Goal: Task Accomplishment & Management: Manage account settings

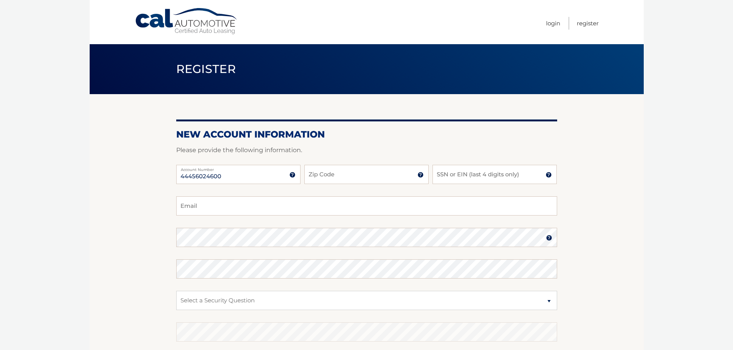
type input "44456024600"
click at [317, 176] on input "Zip Code" at bounding box center [366, 174] width 124 height 19
type input "07205"
click at [464, 171] on input "SSN or EIN (last 4 digits only)" at bounding box center [494, 174] width 124 height 19
type input "0780"
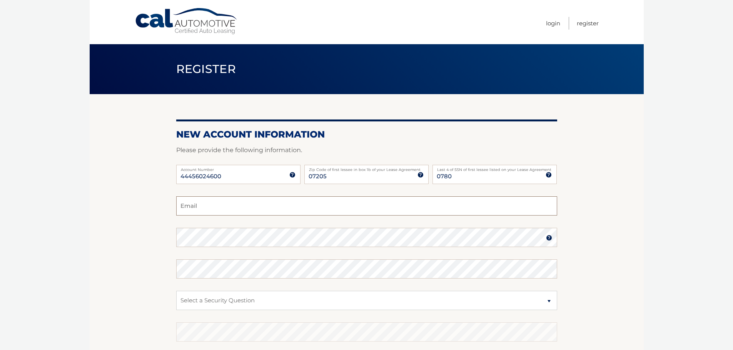
click at [205, 208] on input "Email" at bounding box center [366, 206] width 381 height 19
type input "karlam1878@gmail.com"
click at [241, 306] on select "Select a Security Question What was the name of your elementary school? What is…" at bounding box center [366, 300] width 381 height 19
select select "1"
click at [176, 291] on select "Select a Security Question What was the name of your elementary school? What is…" at bounding box center [366, 300] width 381 height 19
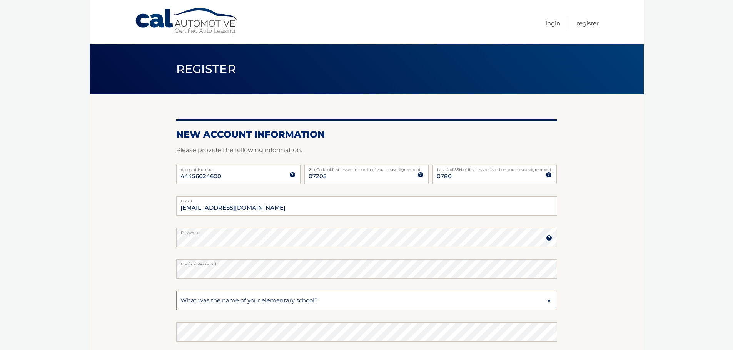
click at [239, 301] on select "Select a Security Question What was the name of your elementary school? What is…" at bounding box center [366, 300] width 381 height 19
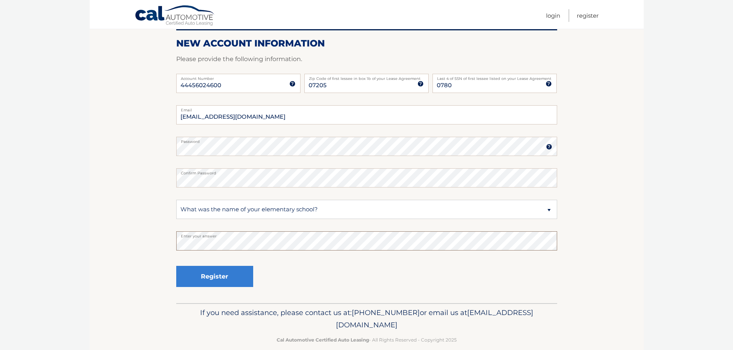
scroll to position [103, 0]
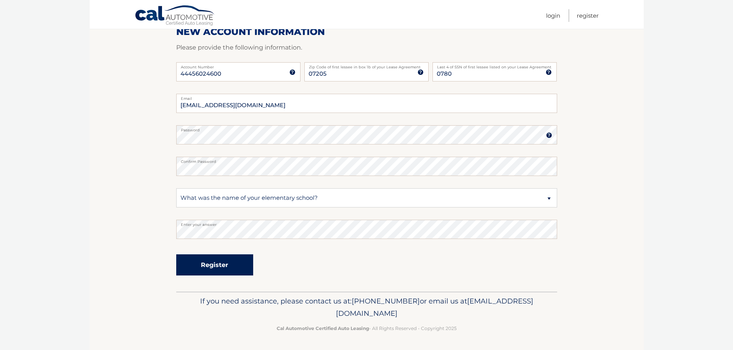
click at [205, 269] on button "Register" at bounding box center [214, 265] width 77 height 21
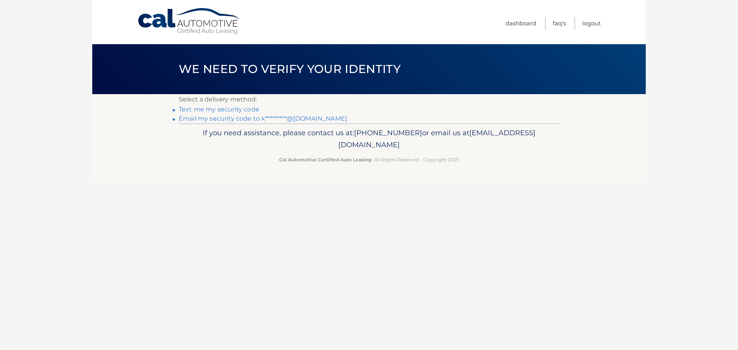
click at [213, 112] on link "Text me my security code" at bounding box center [219, 109] width 81 height 7
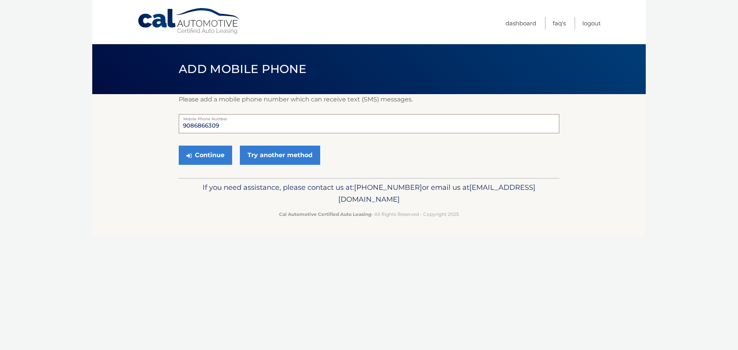
drag, startPoint x: 227, startPoint y: 129, endPoint x: 202, endPoint y: 126, distance: 25.2
click at [202, 126] on input "9086866309" at bounding box center [369, 123] width 381 height 19
click at [233, 127] on input "9086630968" at bounding box center [369, 123] width 381 height 19
type input "9083980940"
click at [203, 155] on button "Continue" at bounding box center [205, 155] width 53 height 19
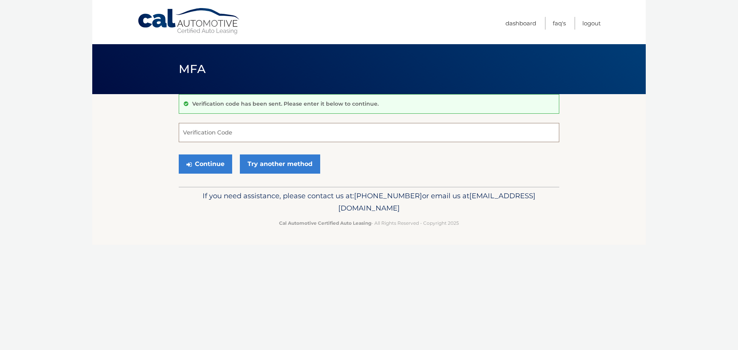
click at [207, 130] on input "Verification Code" at bounding box center [369, 132] width 381 height 19
type input "888063"
click at [220, 164] on button "Continue" at bounding box center [205, 164] width 53 height 19
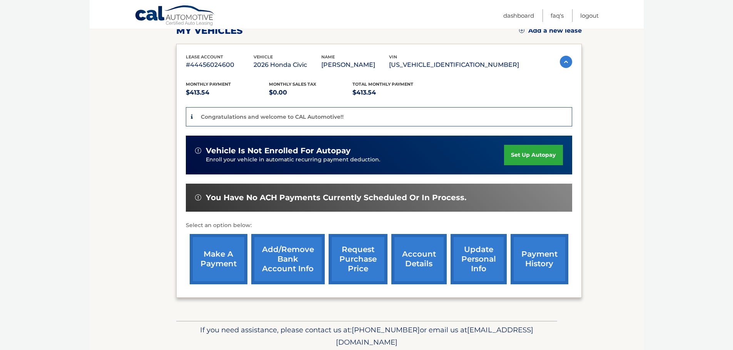
scroll to position [145, 0]
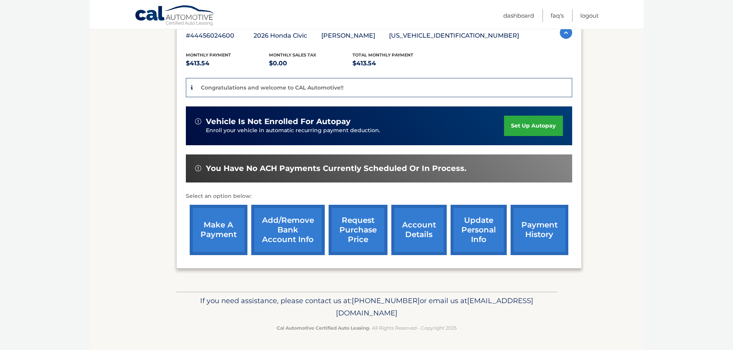
click at [522, 128] on link "set up autopay" at bounding box center [533, 126] width 58 height 20
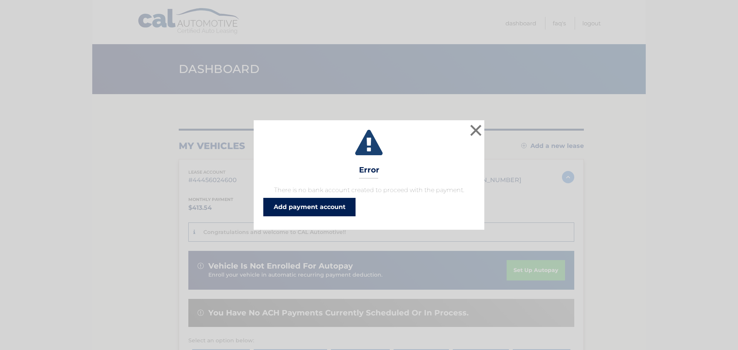
click at [308, 210] on link "Add payment account" at bounding box center [309, 207] width 92 height 18
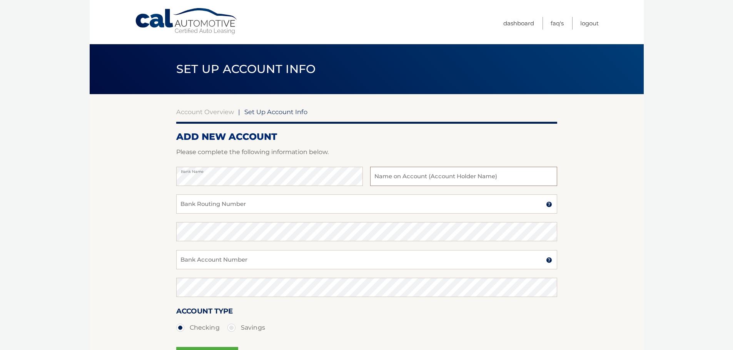
click at [408, 175] on input "text" at bounding box center [463, 176] width 187 height 19
type input "[PERSON_NAME]"
click at [255, 207] on input "Bank Routing Number" at bounding box center [366, 204] width 381 height 19
type input "036076150"
click at [196, 258] on input "Bank Account Number" at bounding box center [366, 259] width 381 height 19
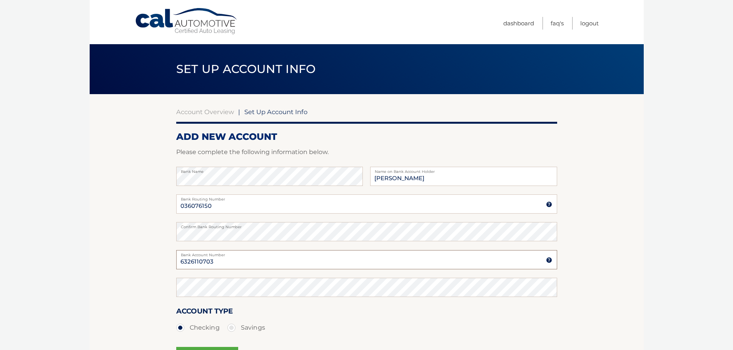
type input "6326110703"
click at [193, 238] on div "Confirm Bank Routing Number" at bounding box center [366, 231] width 381 height 19
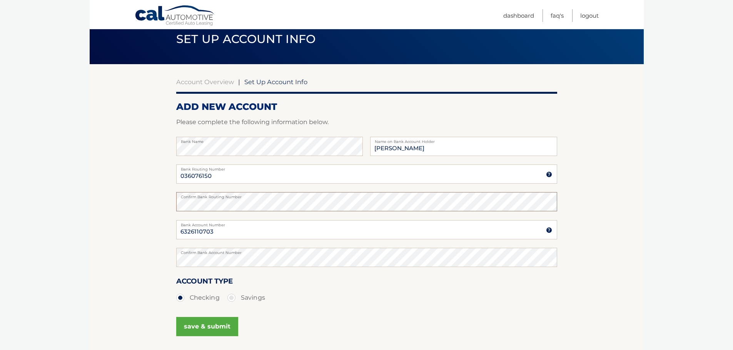
scroll to position [97, 0]
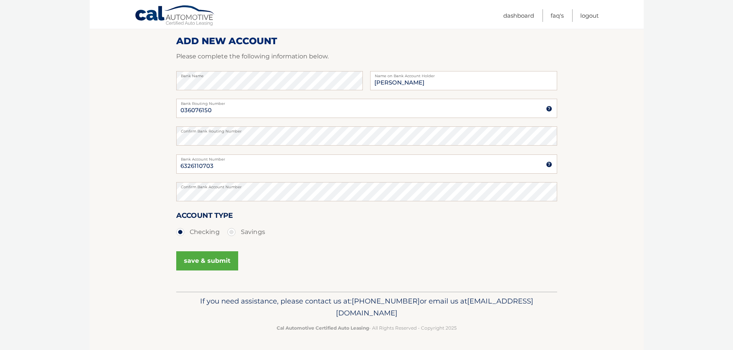
click at [217, 263] on button "save & submit" at bounding box center [207, 261] width 62 height 19
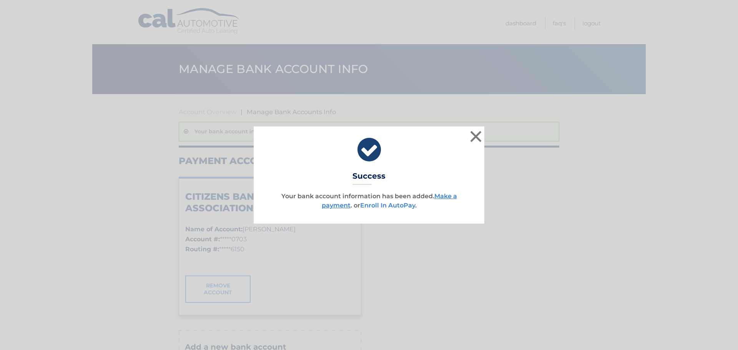
click at [392, 206] on link "Enroll In AutoPay" at bounding box center [387, 205] width 55 height 7
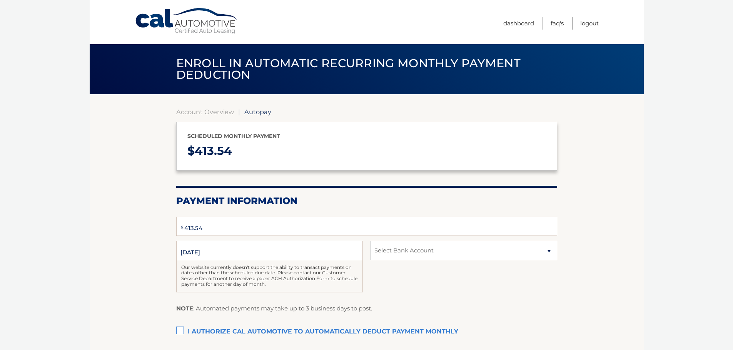
select select "N2IxMmY1NWItNTNhNC00YWI3LWE0OWYtYzg5OThmM2RlMTUx"
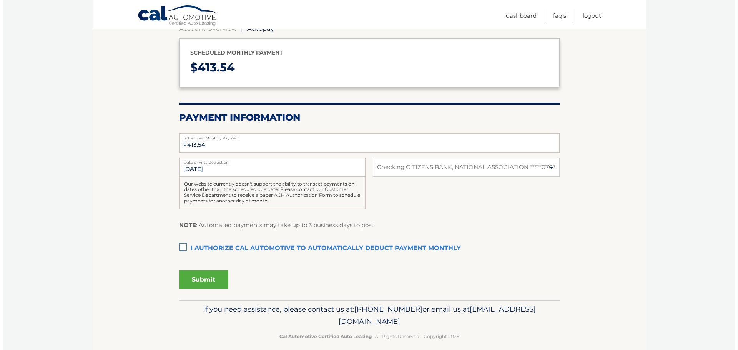
scroll to position [94, 0]
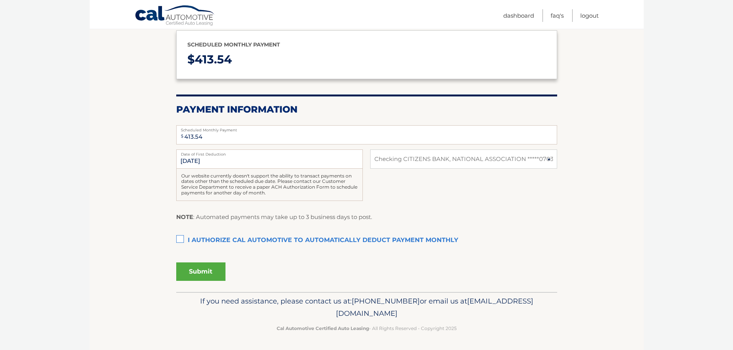
click at [178, 238] on label "I authorize cal automotive to automatically deduct payment monthly This checkbo…" at bounding box center [366, 240] width 381 height 15
click at [0, 0] on input "I authorize cal automotive to automatically deduct payment monthly This checkbo…" at bounding box center [0, 0] width 0 height 0
click at [227, 158] on input "10/17/2025" at bounding box center [269, 159] width 187 height 19
click at [192, 158] on input "10/17/2025" at bounding box center [269, 159] width 187 height 19
click at [196, 158] on input "10/17/2025" at bounding box center [269, 159] width 187 height 19
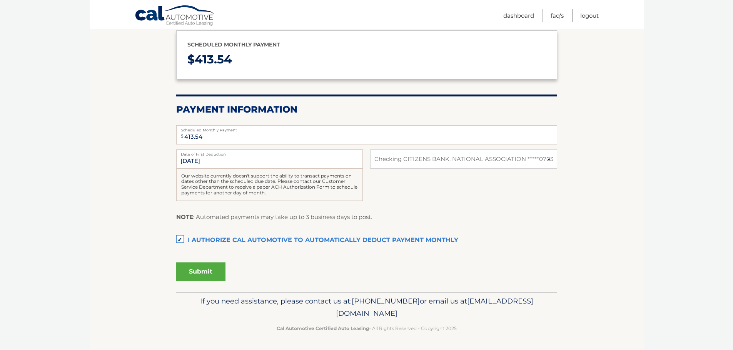
click at [203, 274] on button "Submit" at bounding box center [200, 272] width 49 height 18
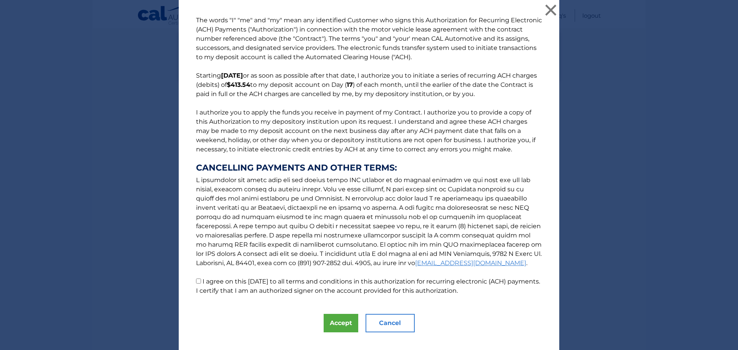
click at [198, 283] on input "I agree on this 10/08/2025 to all terms and conditions in this authorization fo…" at bounding box center [198, 281] width 5 height 5
checkbox input "true"
click at [332, 327] on button "Accept" at bounding box center [341, 323] width 35 height 18
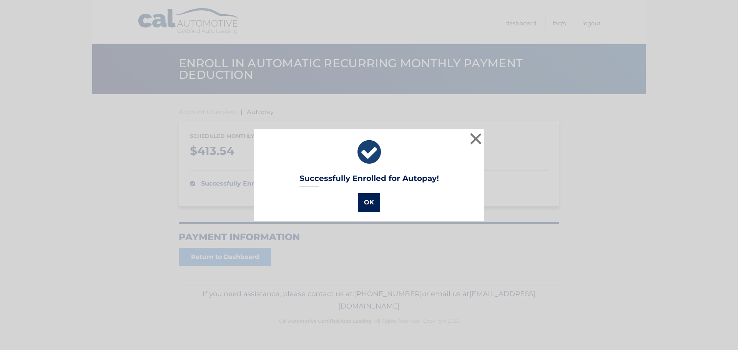
click at [364, 207] on button "OK" at bounding box center [369, 202] width 22 height 18
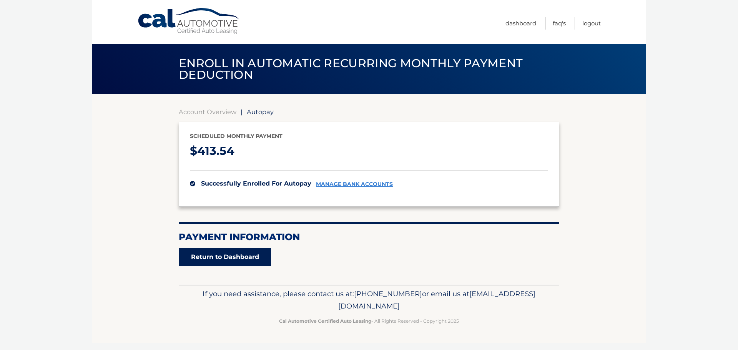
click at [223, 265] on link "Return to Dashboard" at bounding box center [225, 257] width 92 height 18
click at [225, 258] on link "Return to Dashboard" at bounding box center [225, 257] width 92 height 18
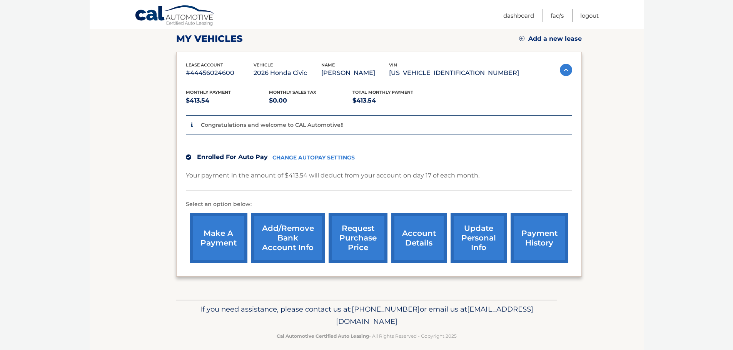
scroll to position [116, 0]
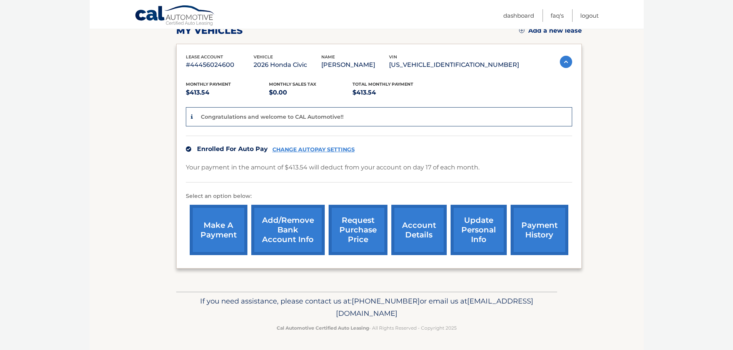
click at [355, 230] on link "request purchase price" at bounding box center [357, 230] width 59 height 50
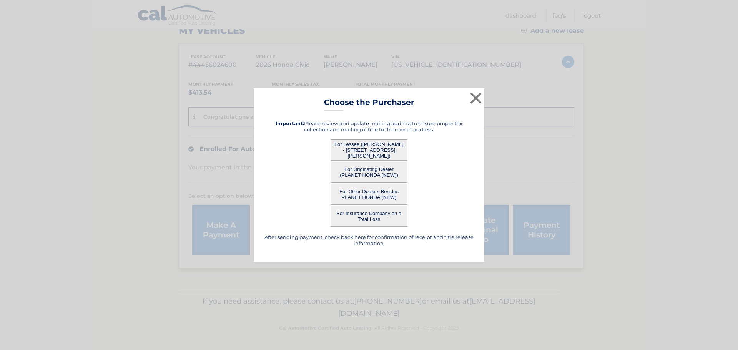
click at [361, 155] on button "For Lessee (KARLA MADRIGAL - 246 GREENWOOD TER, , HILLSIDE, NJ 07205)" at bounding box center [369, 150] width 77 height 21
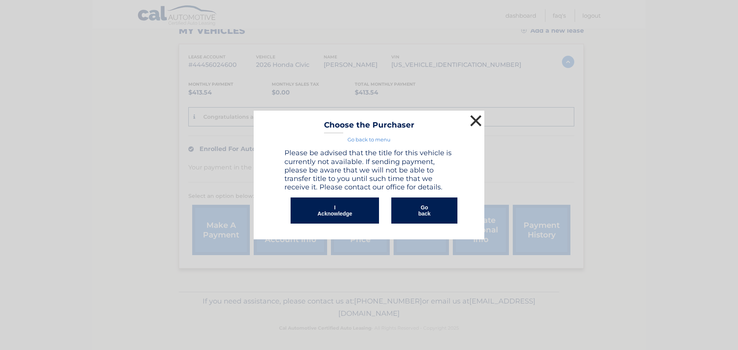
click at [473, 117] on button "×" at bounding box center [475, 120] width 15 height 15
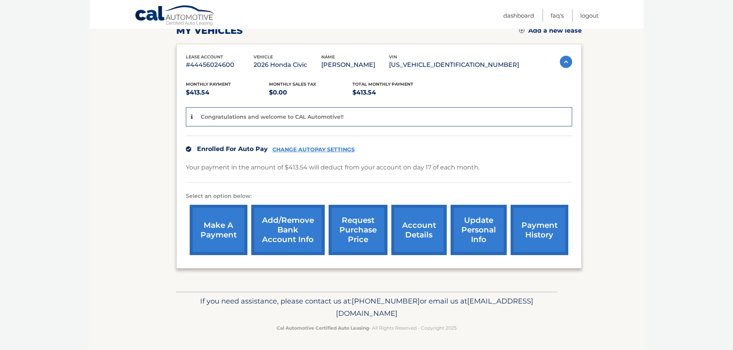
click at [350, 226] on link "request purchase price" at bounding box center [357, 230] width 59 height 50
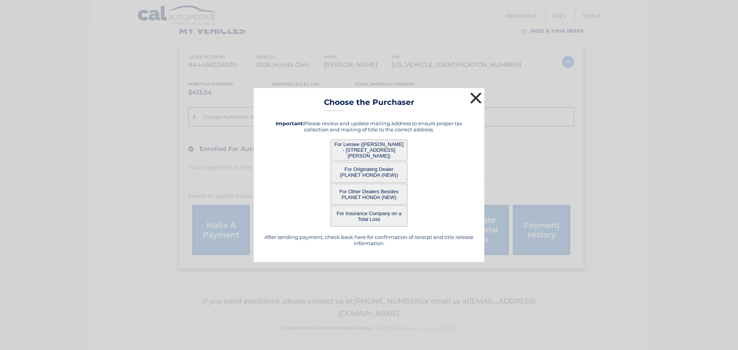
click at [483, 93] on button "×" at bounding box center [475, 97] width 15 height 15
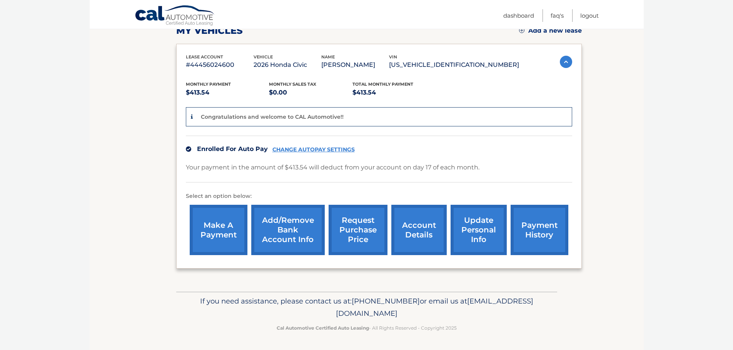
click at [479, 228] on link "update personal info" at bounding box center [478, 230] width 56 height 50
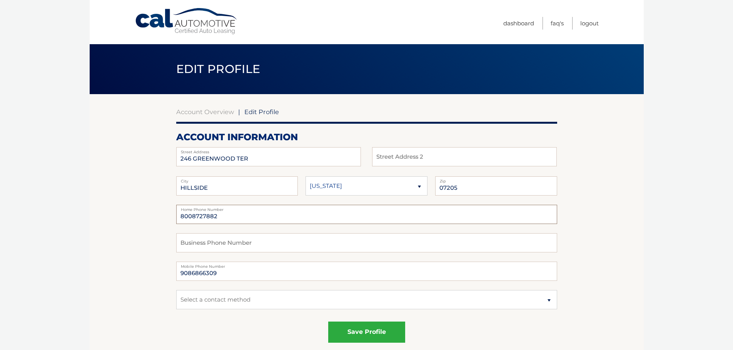
drag, startPoint x: 229, startPoint y: 217, endPoint x: 158, endPoint y: 210, distance: 71.5
type input "9083980940"
drag, startPoint x: 227, startPoint y: 275, endPoint x: 117, endPoint y: 279, distance: 109.7
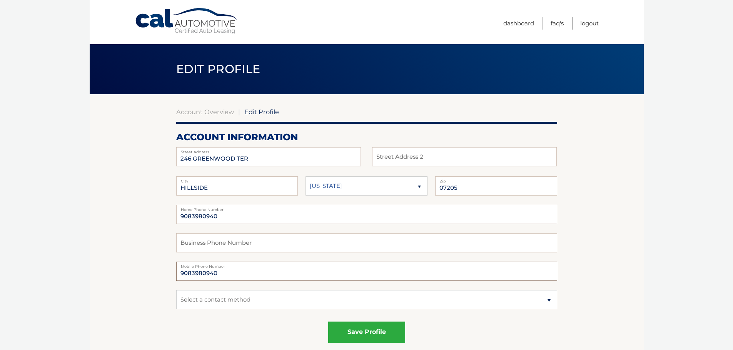
type input "9083980940"
click at [198, 297] on select "Select a contact method Mobile Home" at bounding box center [366, 299] width 381 height 19
select select "1"
click at [176, 290] on select "Select a contact method Mobile Home" at bounding box center [366, 299] width 381 height 19
click at [358, 330] on button "save profile" at bounding box center [366, 332] width 77 height 21
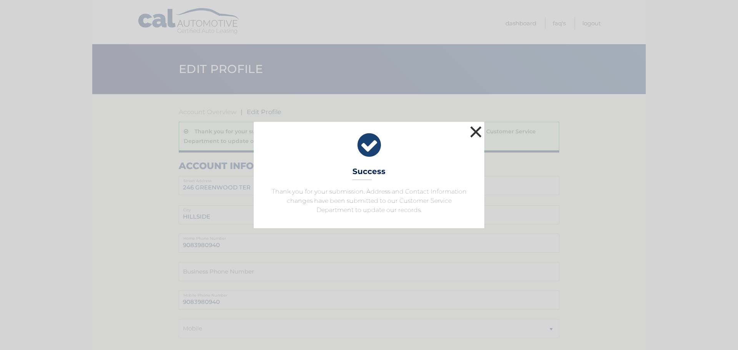
click at [478, 137] on button "×" at bounding box center [475, 131] width 15 height 15
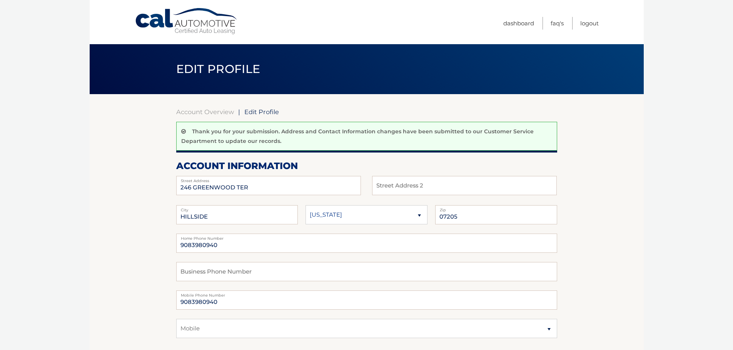
click at [157, 26] on link "Cal Automotive" at bounding box center [187, 21] width 104 height 27
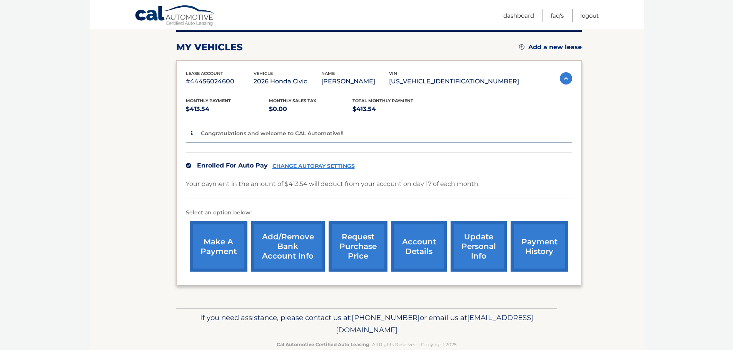
scroll to position [116, 0]
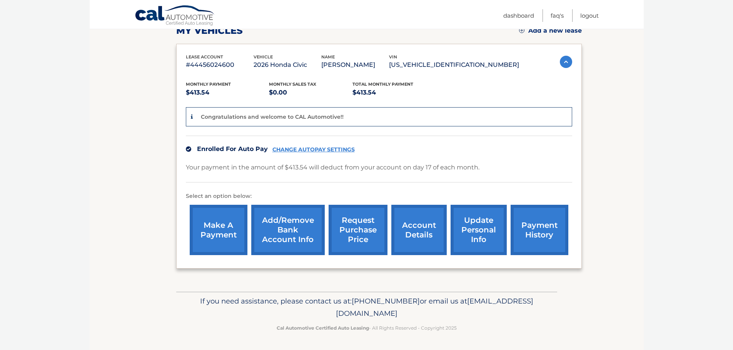
click at [420, 235] on link "account details" at bounding box center [418, 230] width 55 height 50
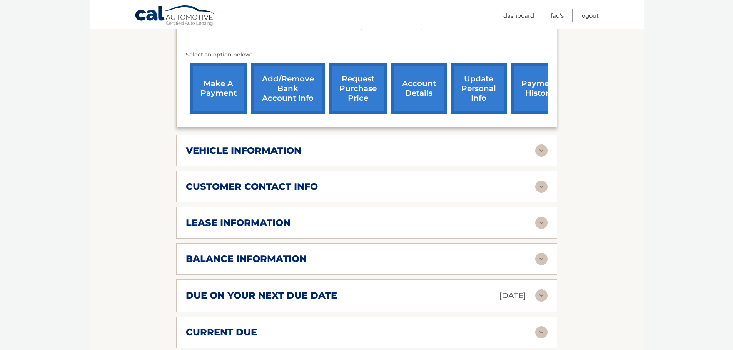
scroll to position [269, 0]
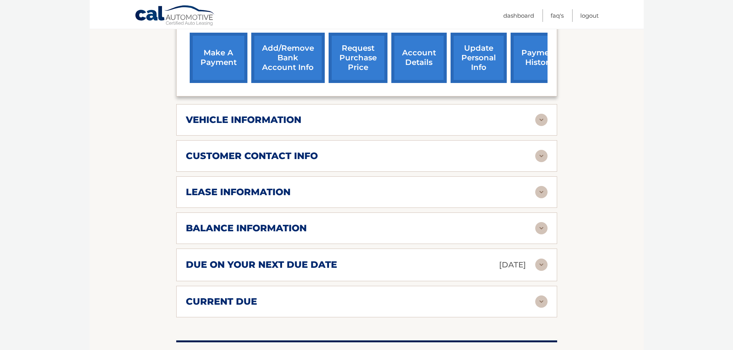
click at [533, 118] on div "vehicle information" at bounding box center [360, 120] width 349 height 12
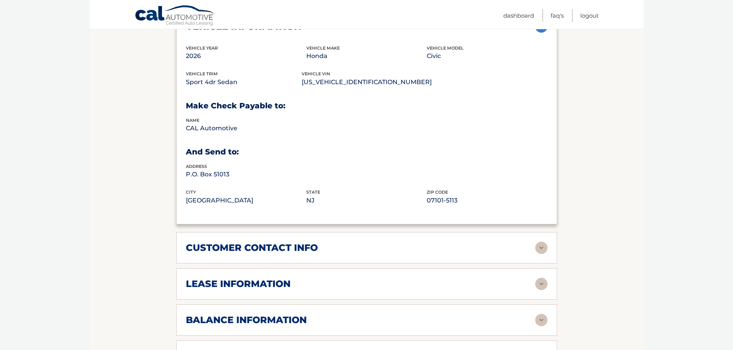
scroll to position [423, 0]
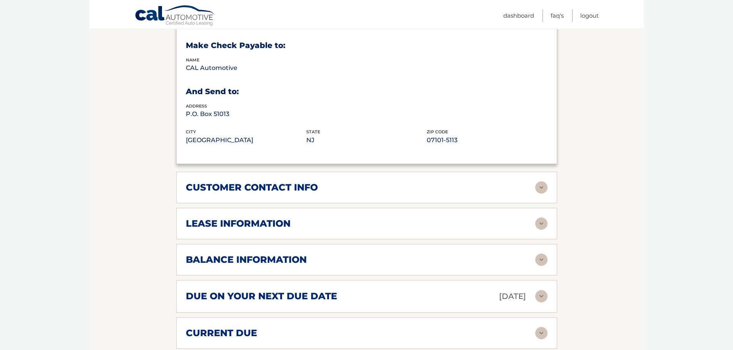
click at [538, 190] on img at bounding box center [541, 188] width 12 height 12
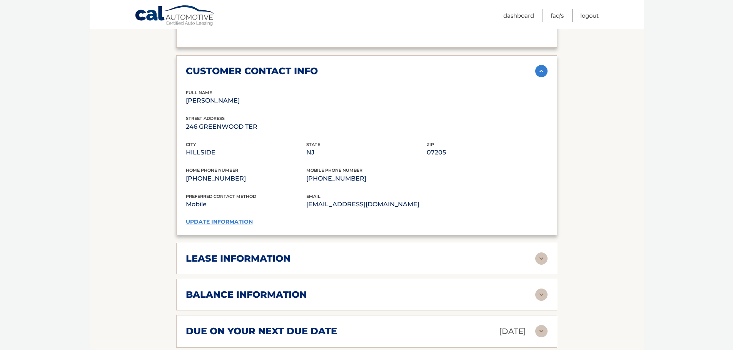
scroll to position [577, 0]
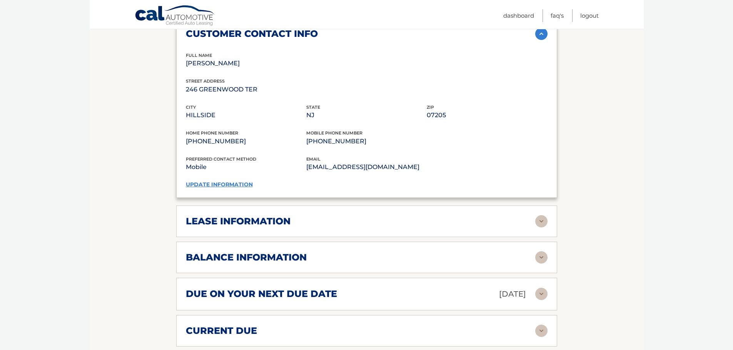
click at [546, 220] on img at bounding box center [541, 221] width 12 height 12
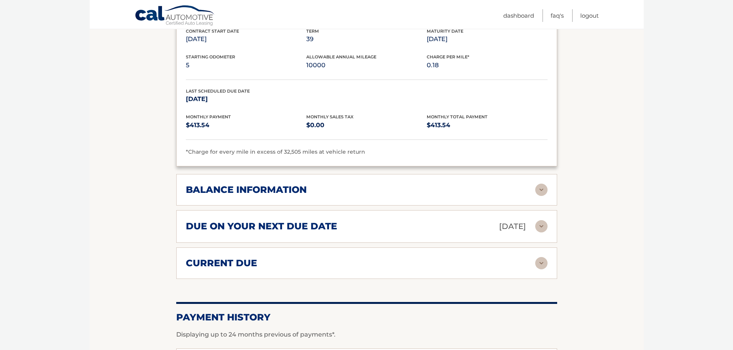
scroll to position [808, 0]
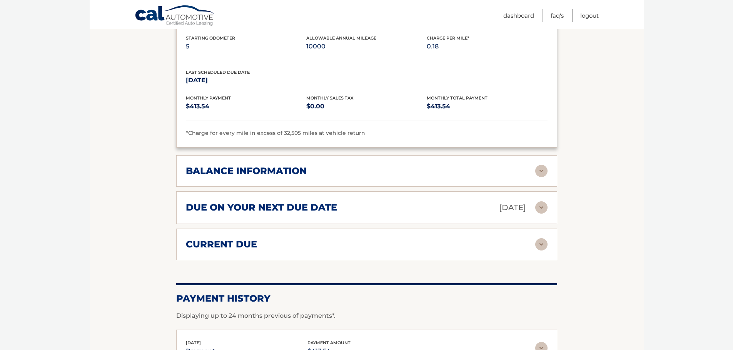
click at [543, 169] on img at bounding box center [541, 171] width 12 height 12
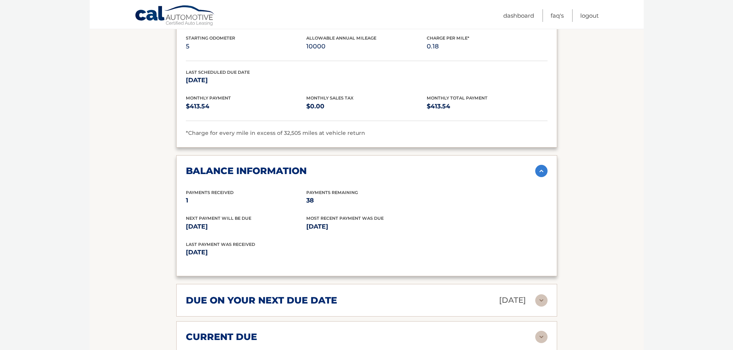
scroll to position [1010, 0]
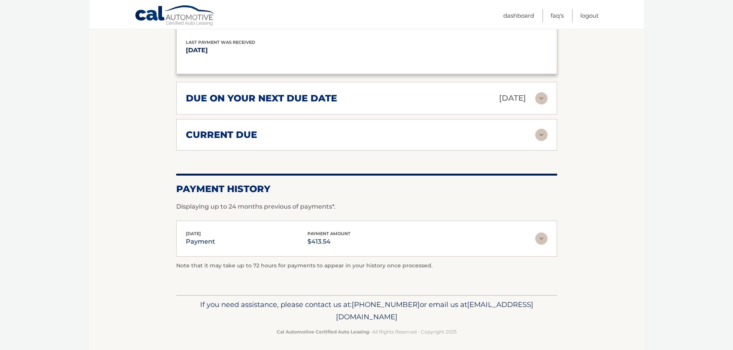
click at [540, 129] on img at bounding box center [541, 135] width 12 height 12
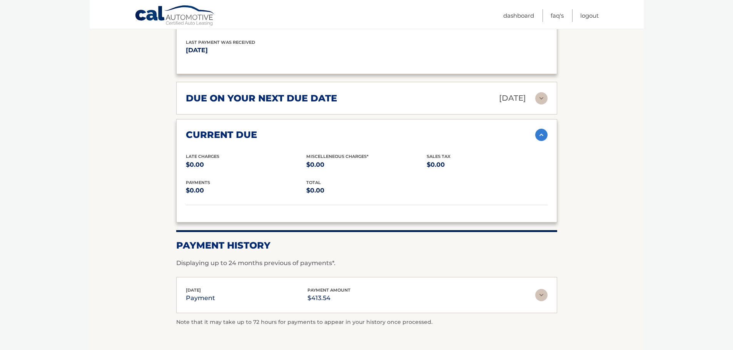
click at [537, 92] on img at bounding box center [541, 98] width 12 height 12
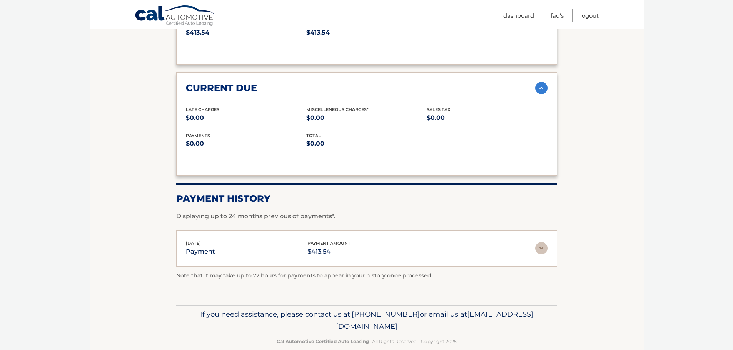
scroll to position [1141, 0]
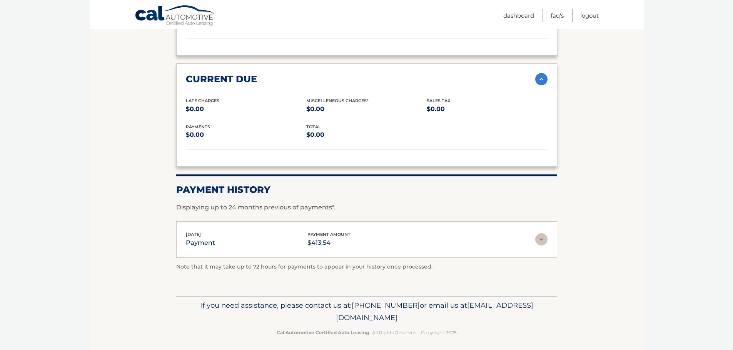
click at [539, 237] on img at bounding box center [541, 239] width 12 height 12
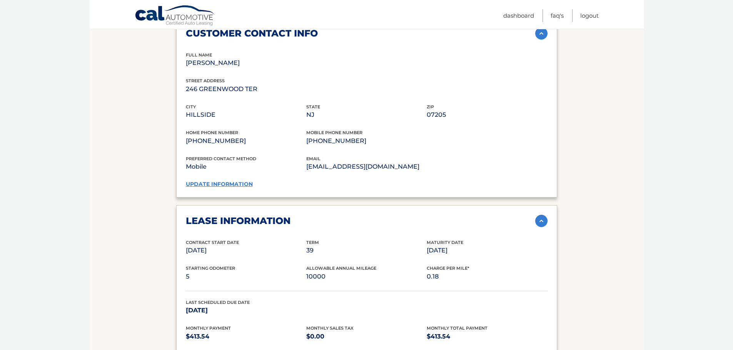
scroll to position [570, 0]
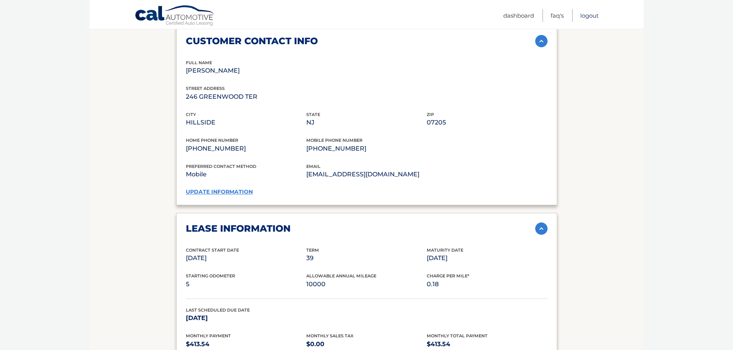
click at [588, 14] on link "Logout" at bounding box center [589, 15] width 18 height 13
